Goal: Information Seeking & Learning: Learn about a topic

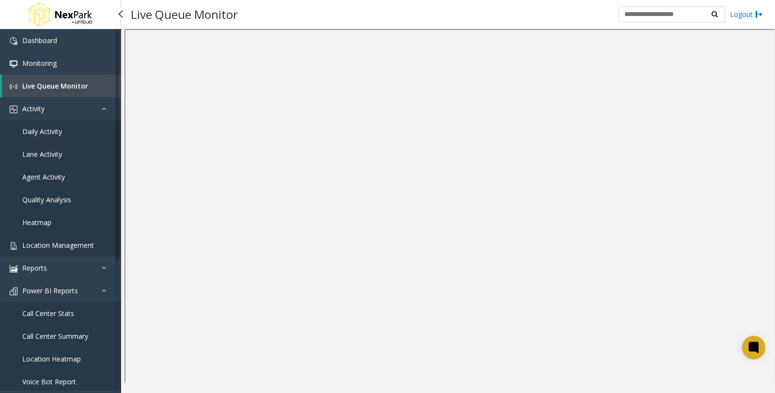
click at [68, 244] on span "Location Management" at bounding box center [58, 245] width 72 height 9
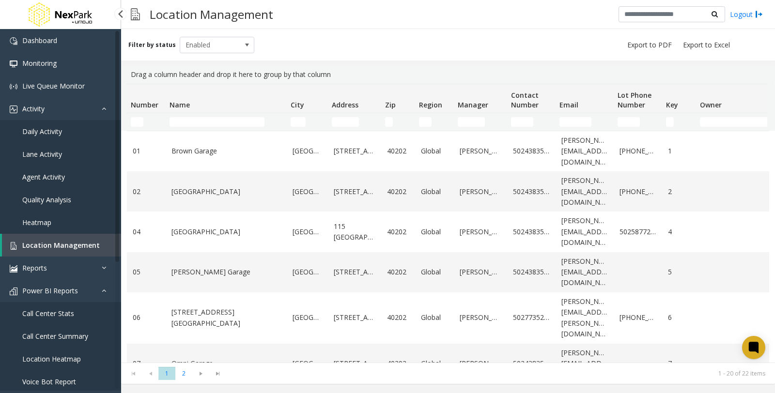
click at [74, 133] on link "Daily Activity" at bounding box center [60, 131] width 121 height 23
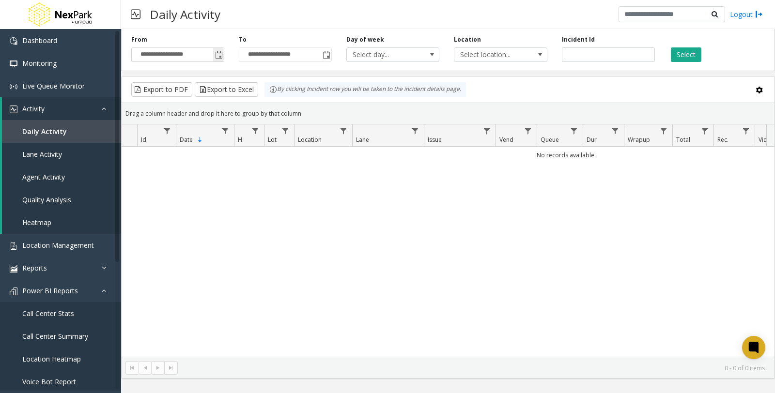
click at [219, 54] on span "Toggle popup" at bounding box center [219, 55] width 8 height 8
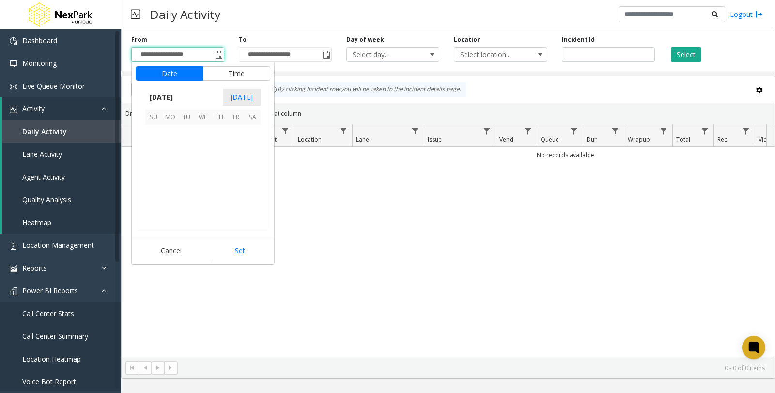
scroll to position [173691, 0]
click at [235, 130] on span "1" at bounding box center [236, 133] width 16 height 16
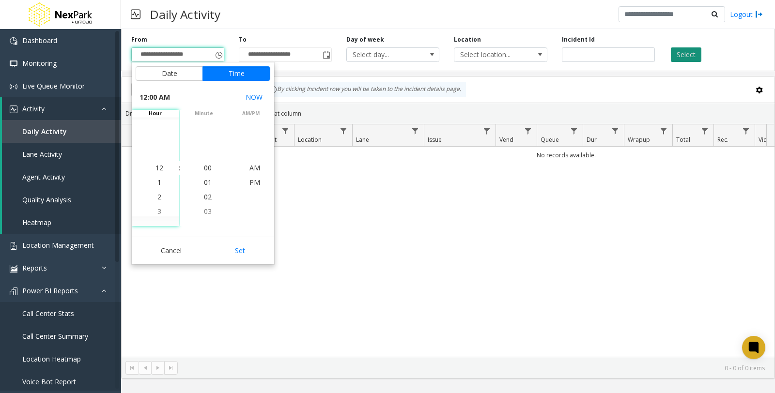
click at [690, 55] on button "Select" at bounding box center [686, 54] width 31 height 15
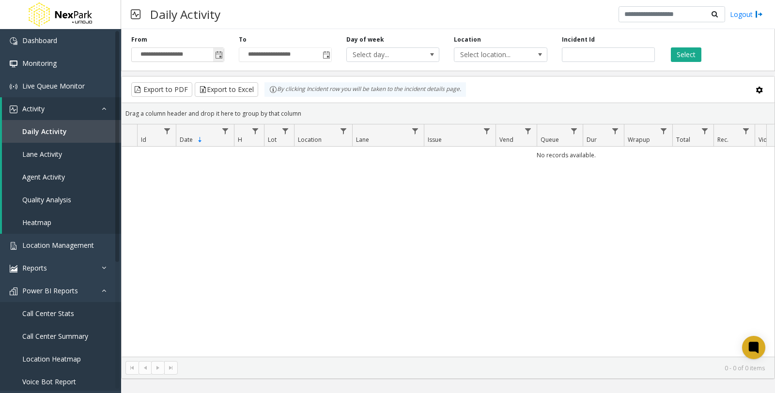
click at [218, 56] on span "Toggle popup" at bounding box center [219, 55] width 8 height 8
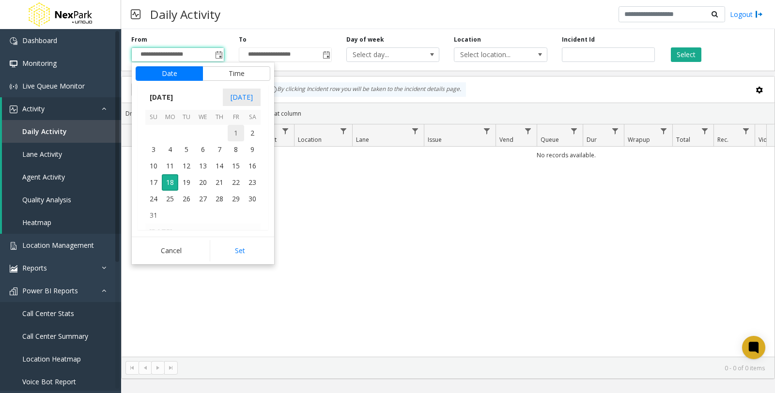
click at [237, 131] on span "1" at bounding box center [236, 133] width 16 height 16
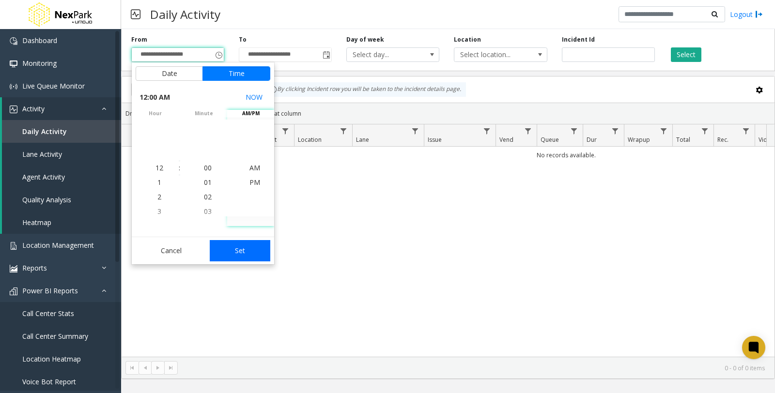
click at [241, 249] on button "Set" at bounding box center [240, 250] width 61 height 21
type input "**********"
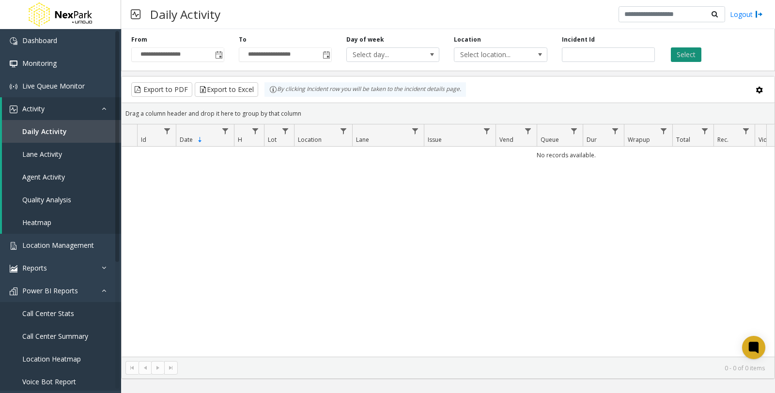
click at [693, 62] on div "**********" at bounding box center [448, 48] width 654 height 46
click at [693, 57] on button "Select" at bounding box center [686, 54] width 31 height 15
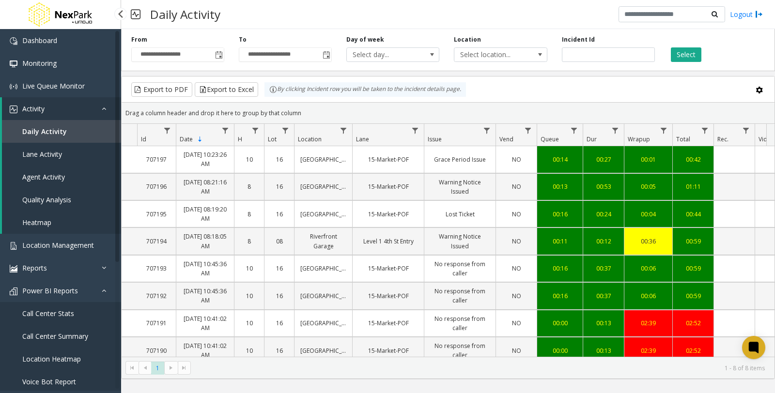
click at [62, 225] on link "Heatmap" at bounding box center [61, 222] width 119 height 23
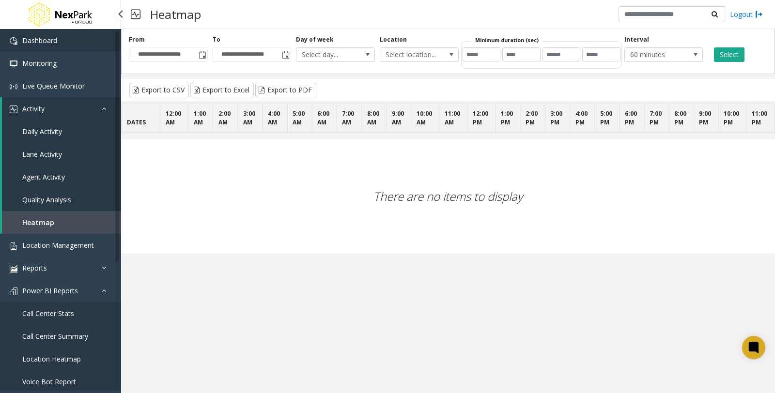
click at [53, 44] on span "Dashboard" at bounding box center [39, 40] width 35 height 9
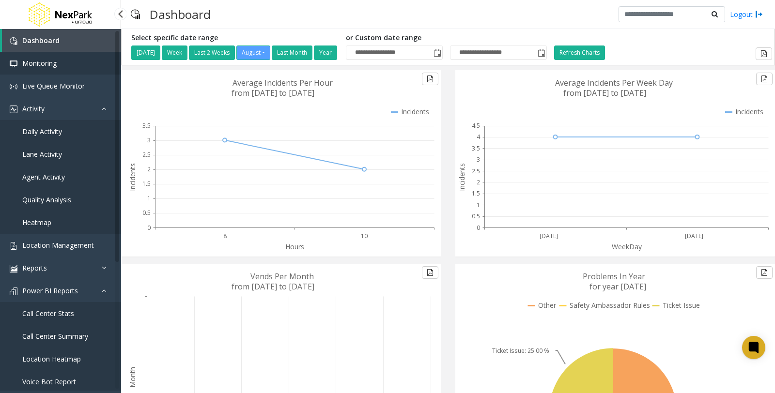
click at [56, 64] on span "Monitoring" at bounding box center [39, 63] width 34 height 9
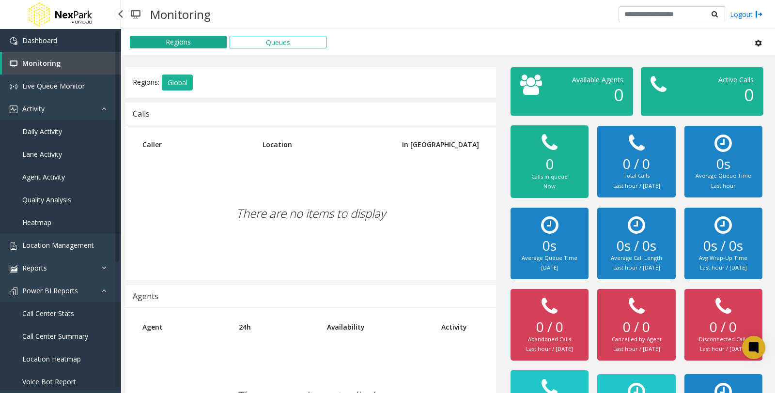
click at [77, 40] on link "Dashboard" at bounding box center [60, 40] width 121 height 23
